Goal: Find specific page/section: Find specific page/section

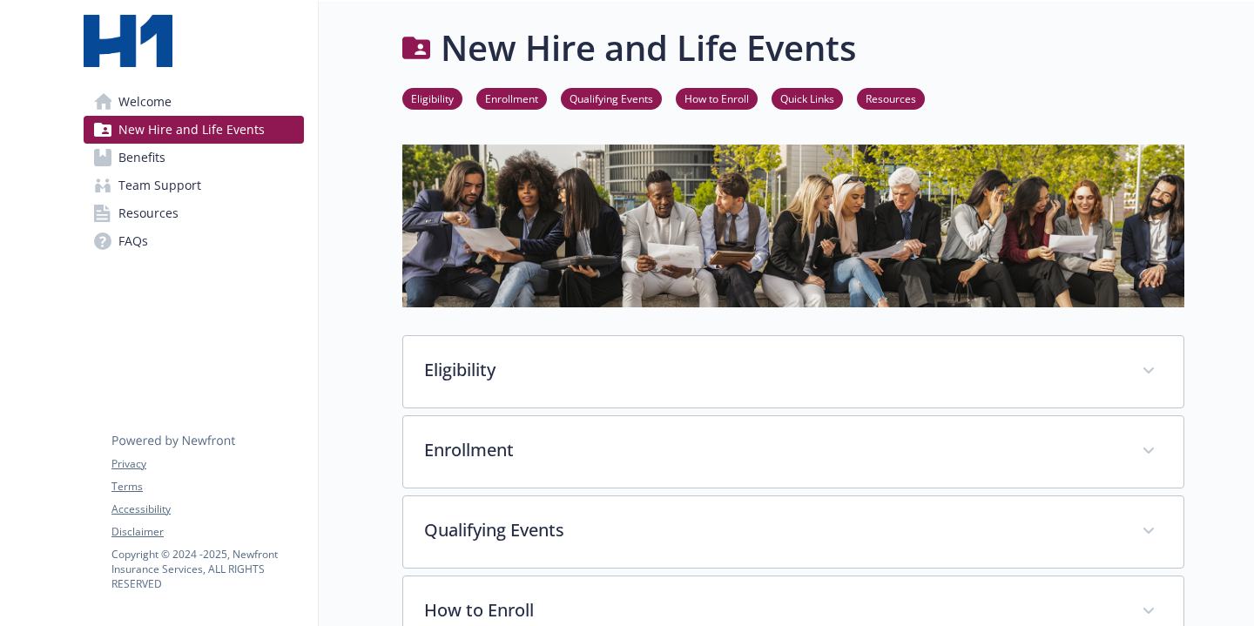
click at [850, 54] on h1 "New Hire and Life Events" at bounding box center [648, 48] width 415 height 52
